Goal: Information Seeking & Learning: Learn about a topic

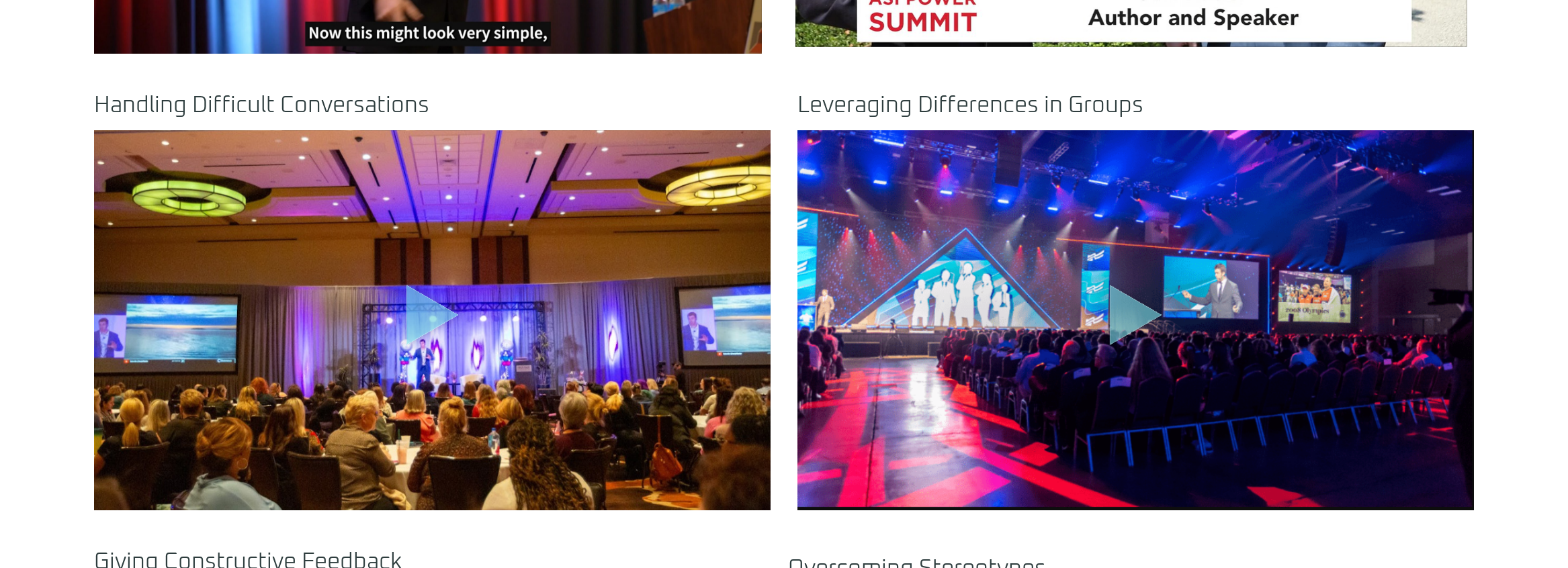
scroll to position [1007, 0]
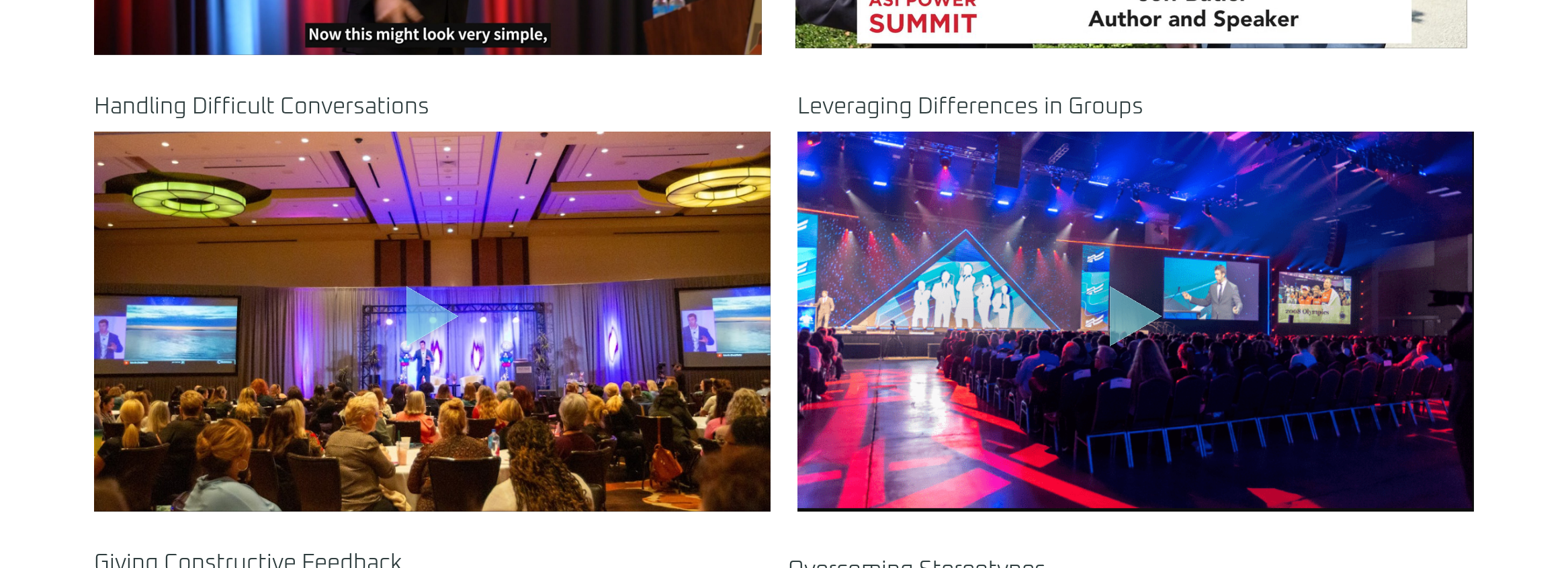
click at [420, 319] on icon "Play Video" at bounding box center [433, 316] width 52 height 60
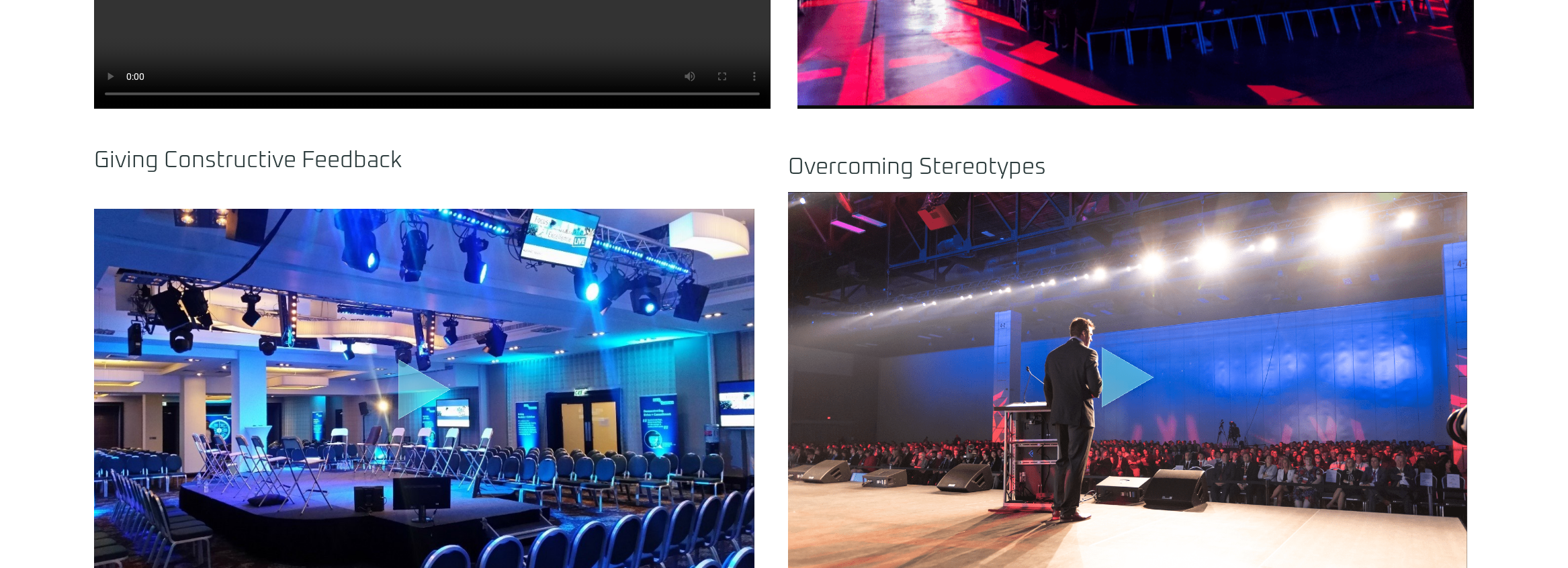
scroll to position [1477, 0]
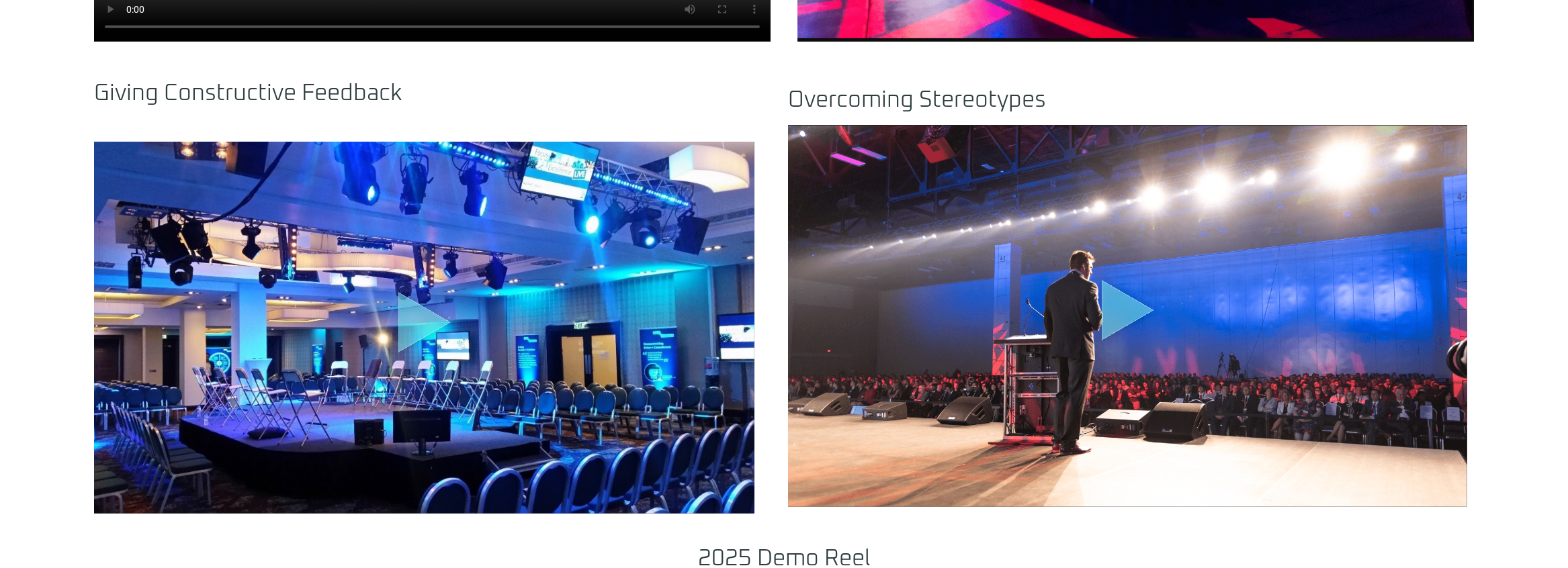
click at [420, 324] on icon "Play Video" at bounding box center [425, 322] width 52 height 60
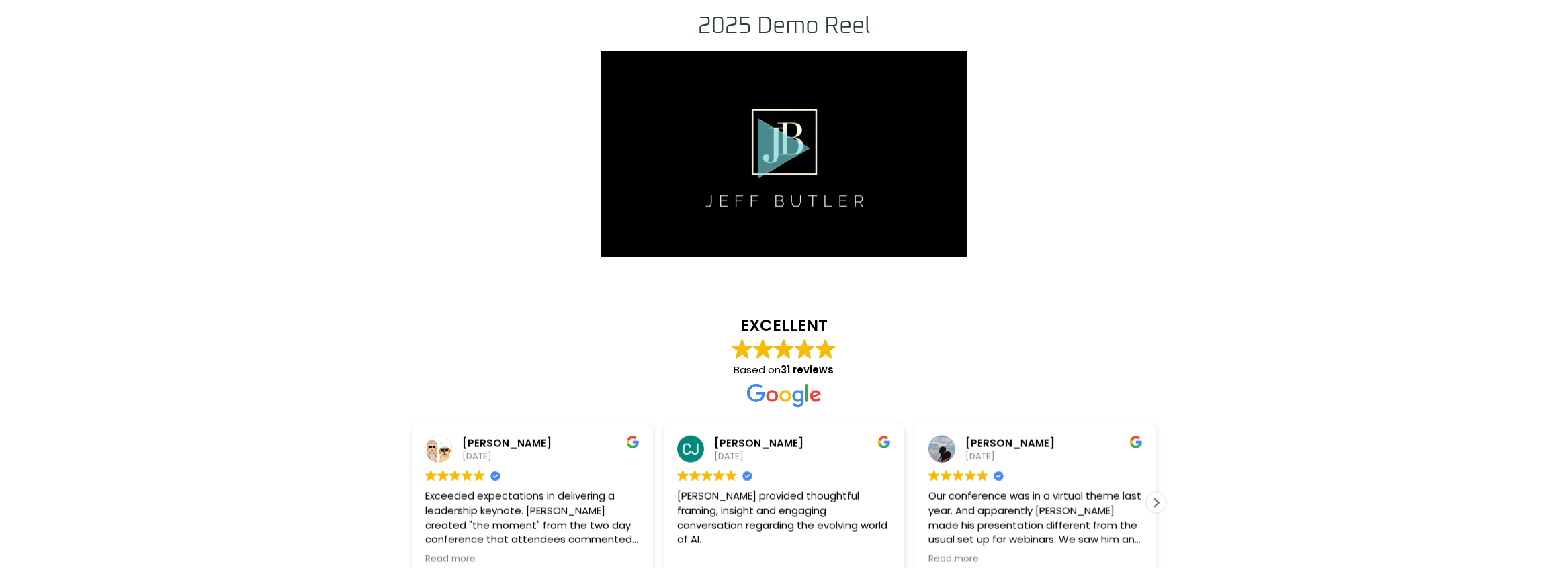
scroll to position [2081, 0]
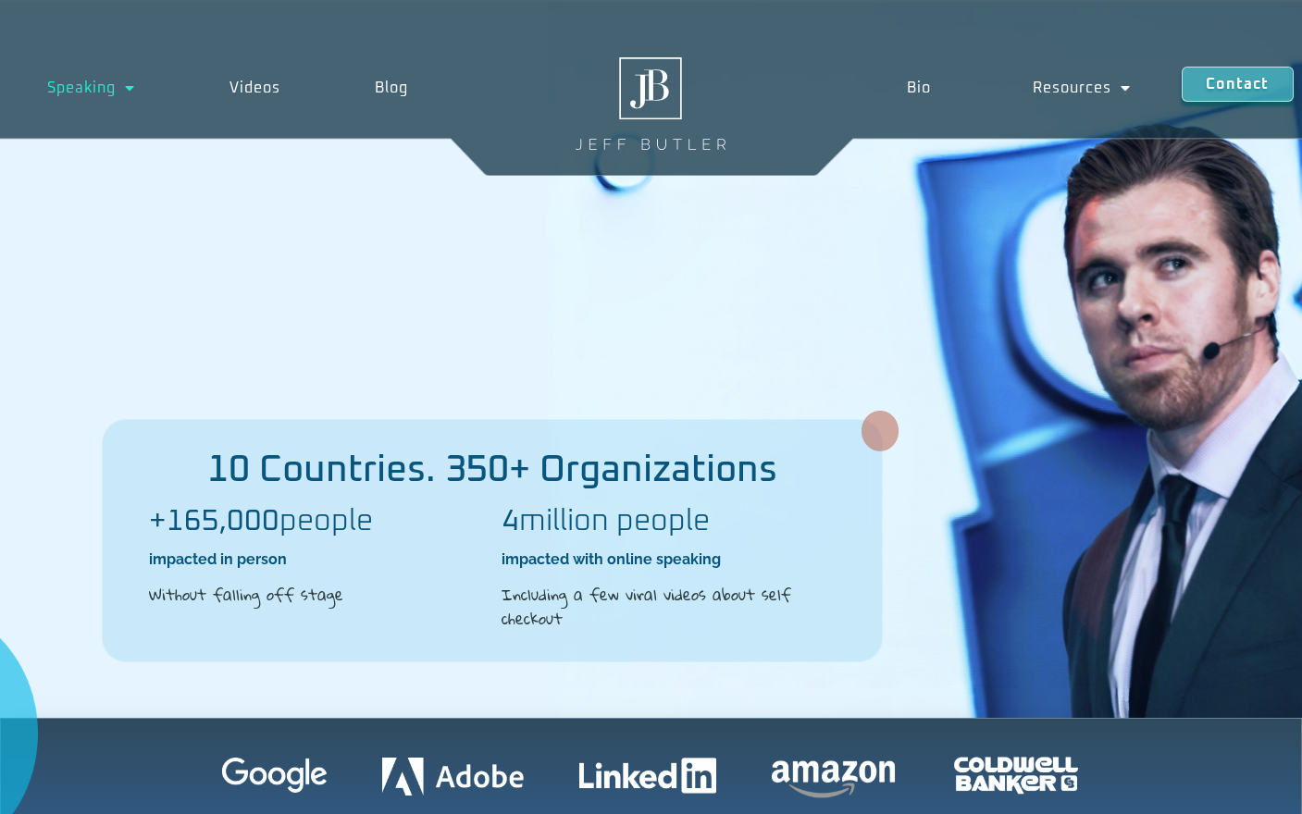
scroll to position [4884, 0]
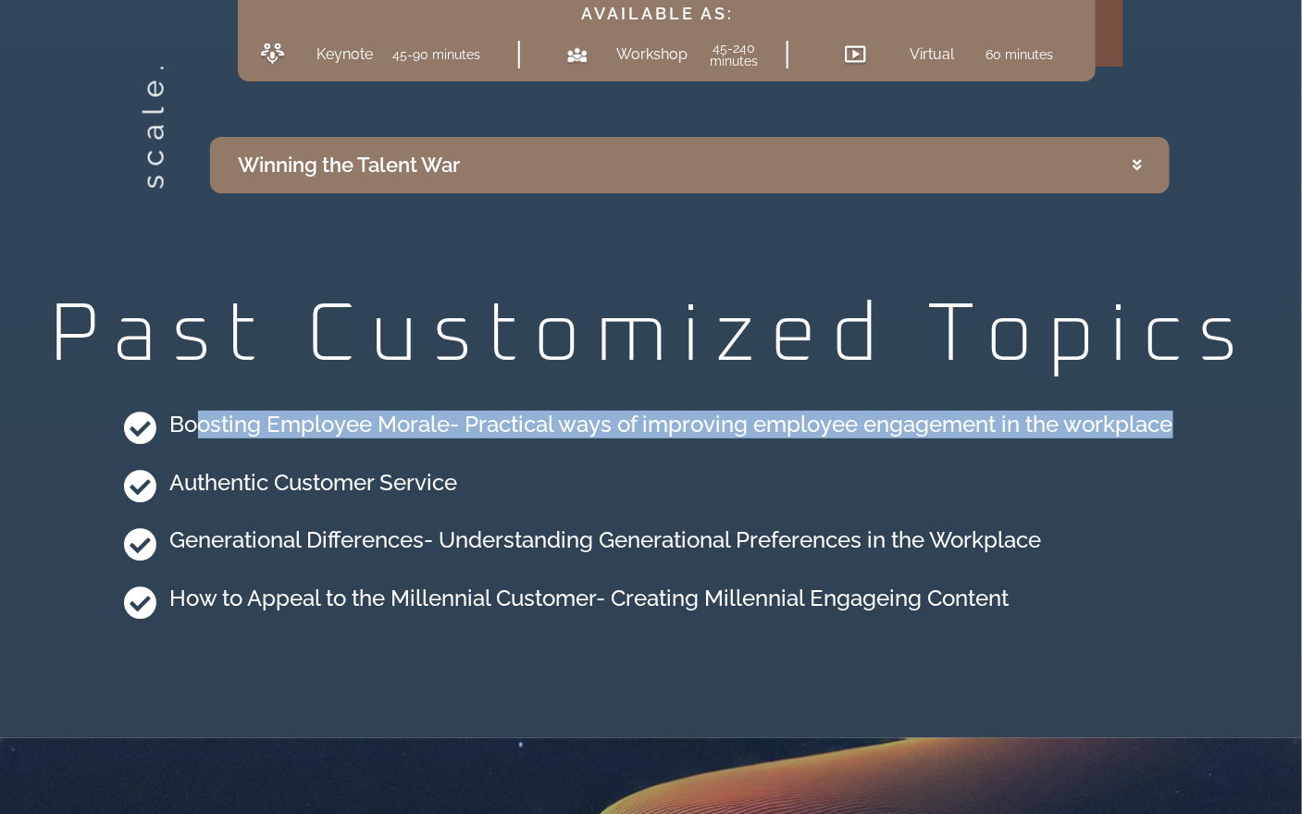
drag, startPoint x: 1176, startPoint y: 399, endPoint x: 192, endPoint y: 384, distance: 984.7
click at [192, 395] on div "Boosting Employee Morale- Practical ways of improving employee engagement in th…" at bounding box center [650, 516] width 1283 height 242
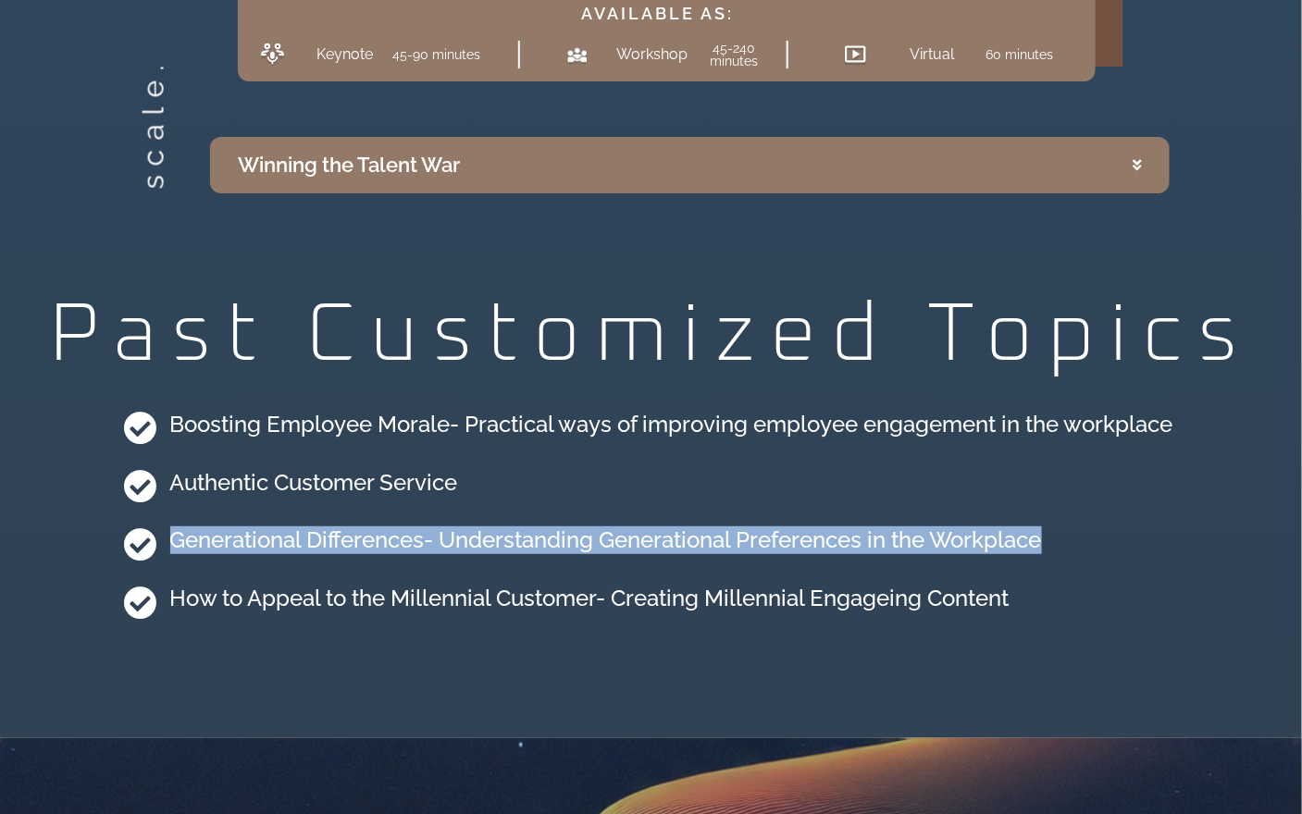
drag, startPoint x: 1056, startPoint y: 514, endPoint x: 168, endPoint y: 499, distance: 887.5
click at [168, 520] on li "Generational Differences- Understanding Generational Preferences in the Workpla…" at bounding box center [651, 547] width 1055 height 54
copy h4 "Generational Differences- Understanding Generational Preferences in the Workpla…"
